Goal: Information Seeking & Learning: Learn about a topic

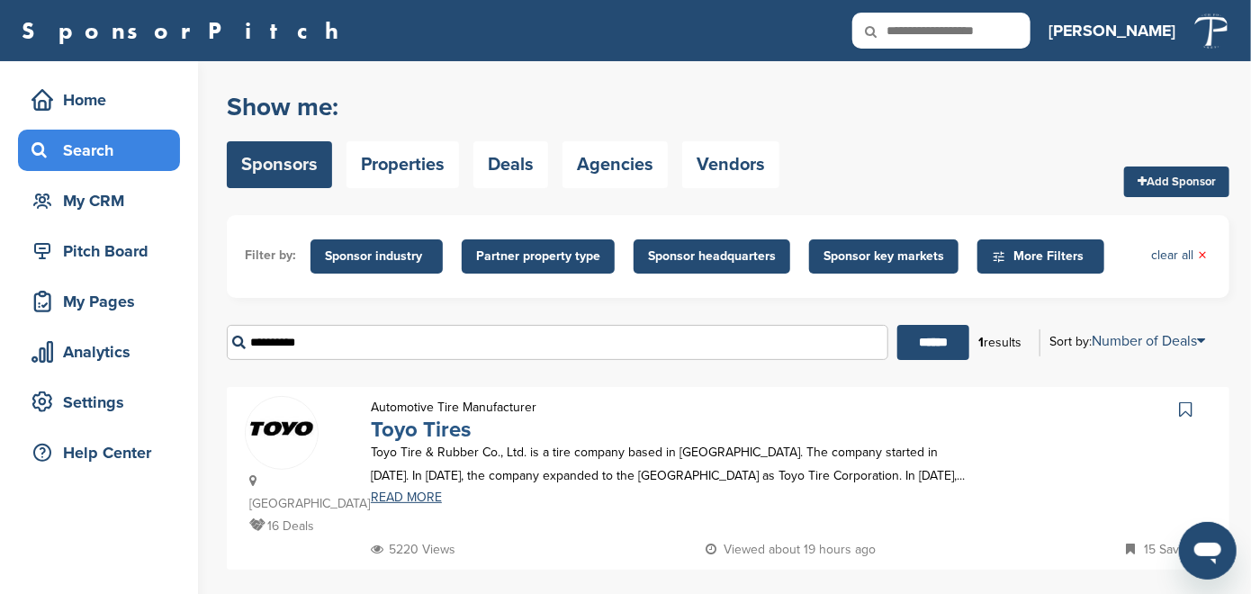
click at [407, 436] on link "Toyo Tires" at bounding box center [421, 430] width 100 height 26
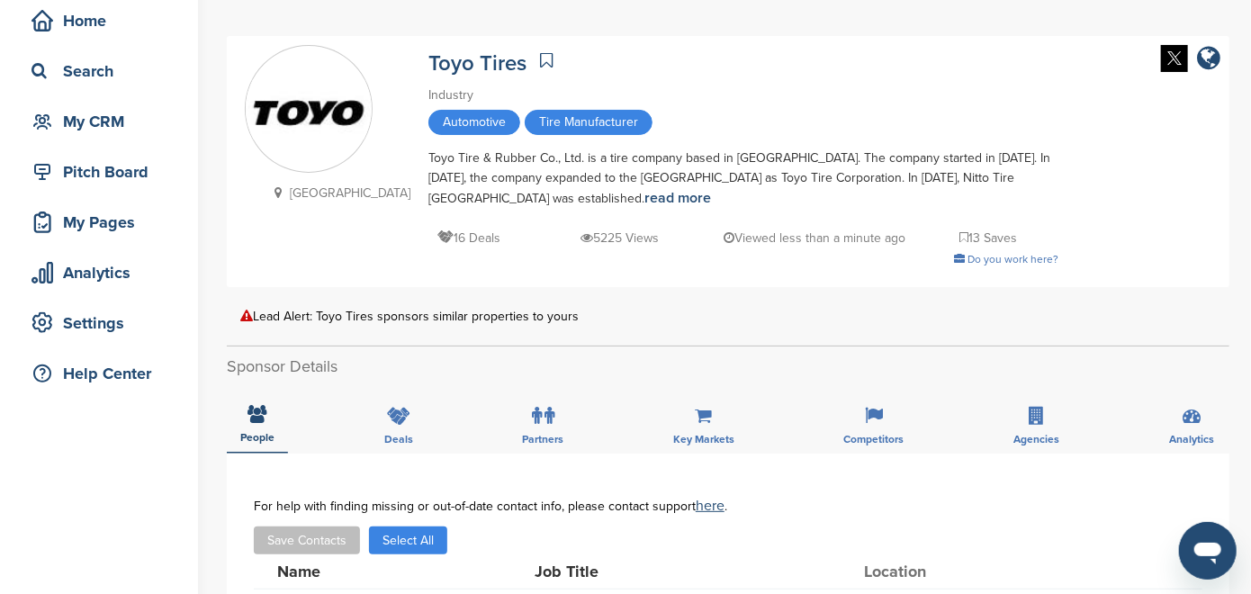
scroll to position [90, 0]
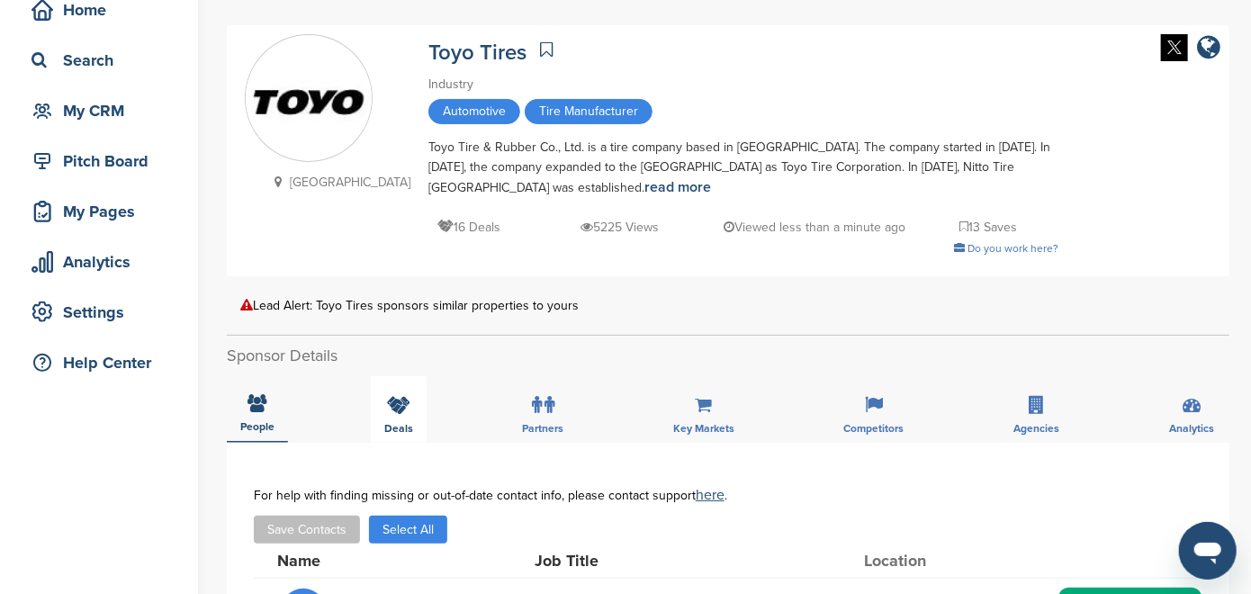
click at [274, 421] on span "Deals" at bounding box center [257, 426] width 34 height 11
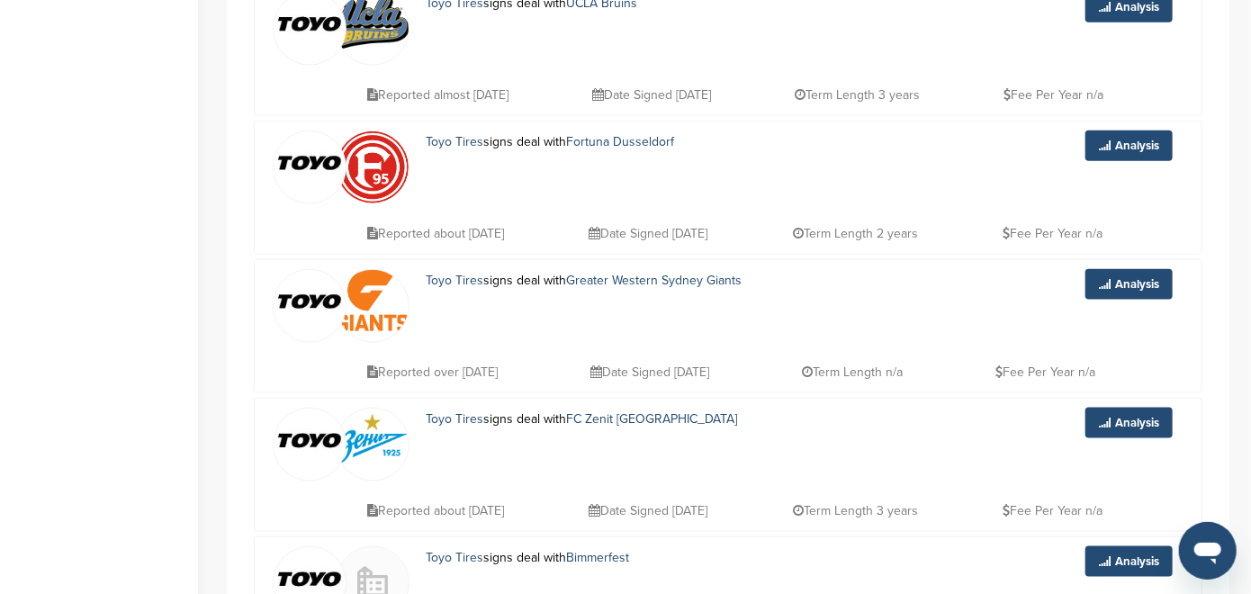
scroll to position [900, 0]
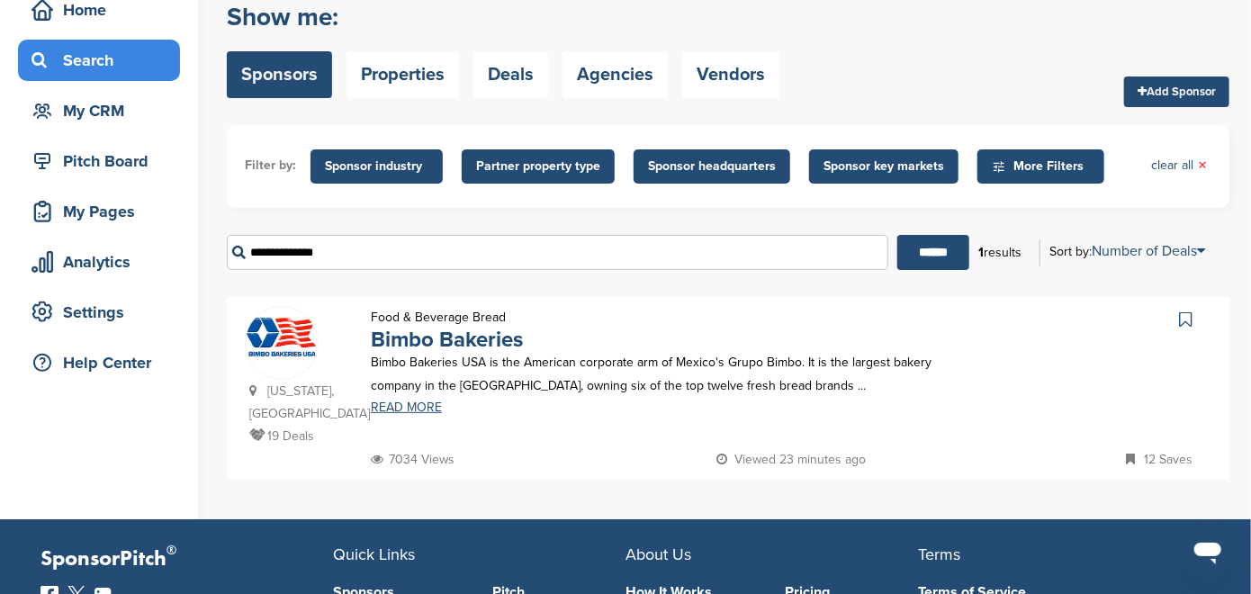
scroll to position [90, 0]
click at [422, 349] on link "Bimbo Bakeries" at bounding box center [447, 340] width 152 height 26
